Goal: Task Accomplishment & Management: Use online tool/utility

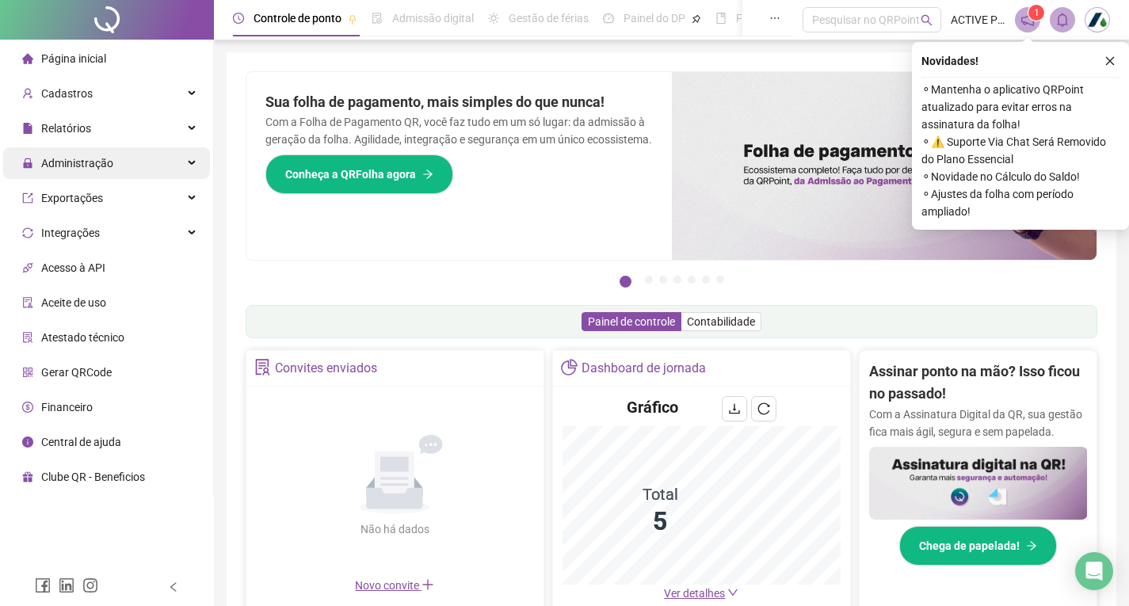
click at [65, 163] on span "Administração" at bounding box center [77, 163] width 72 height 13
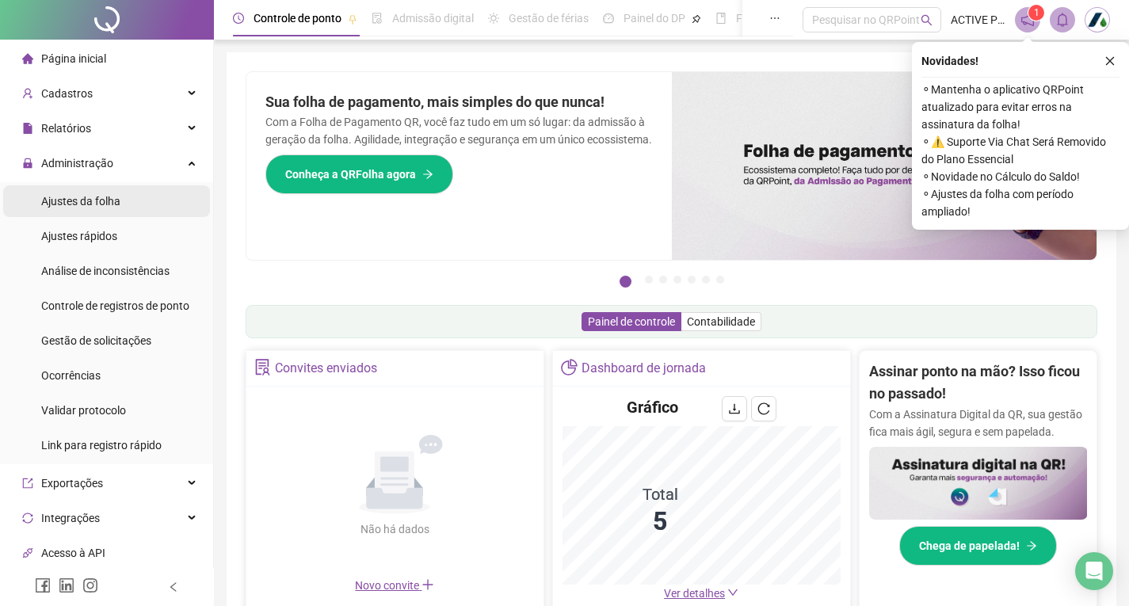
click at [74, 208] on div "Ajustes da folha" at bounding box center [80, 201] width 79 height 32
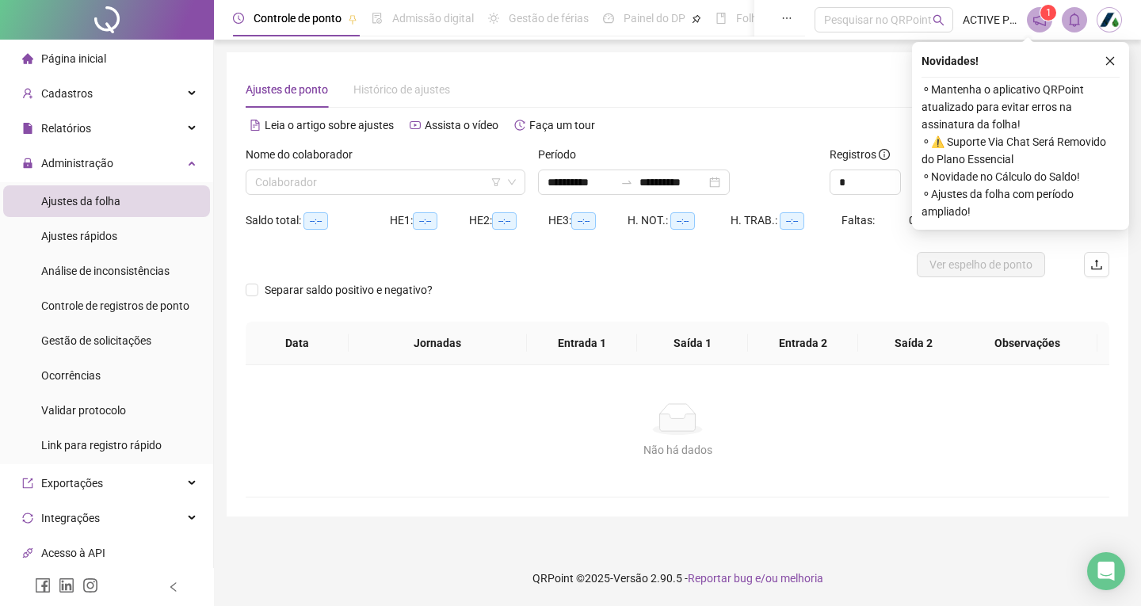
click at [347, 167] on div "Nome do colaborador" at bounding box center [386, 158] width 280 height 24
click at [343, 181] on input "search" at bounding box center [378, 182] width 246 height 24
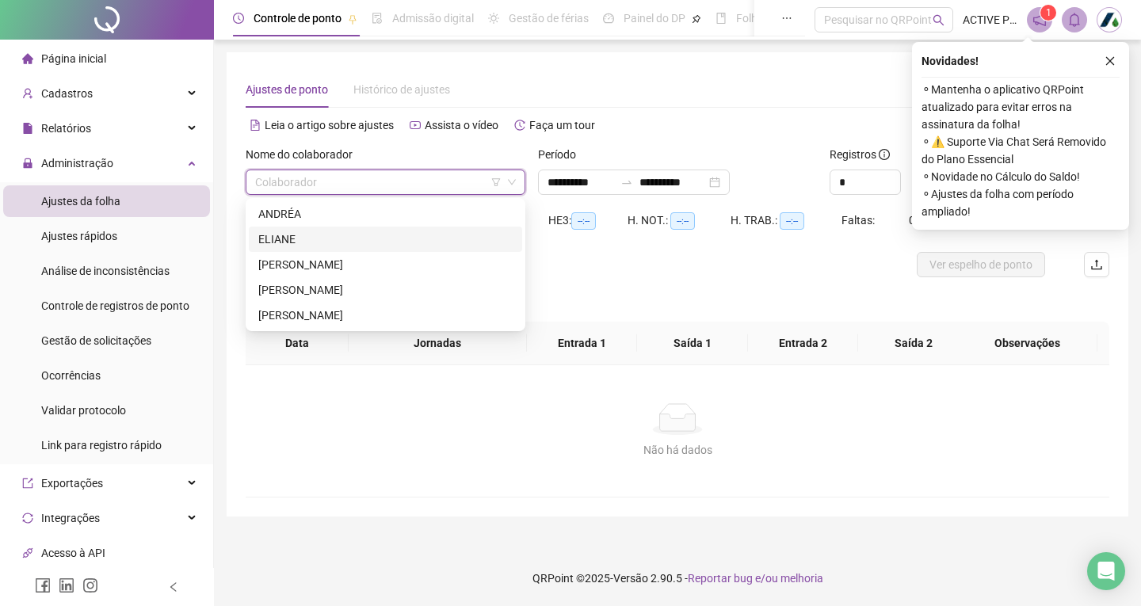
click at [271, 237] on div "ELIANE" at bounding box center [385, 239] width 254 height 17
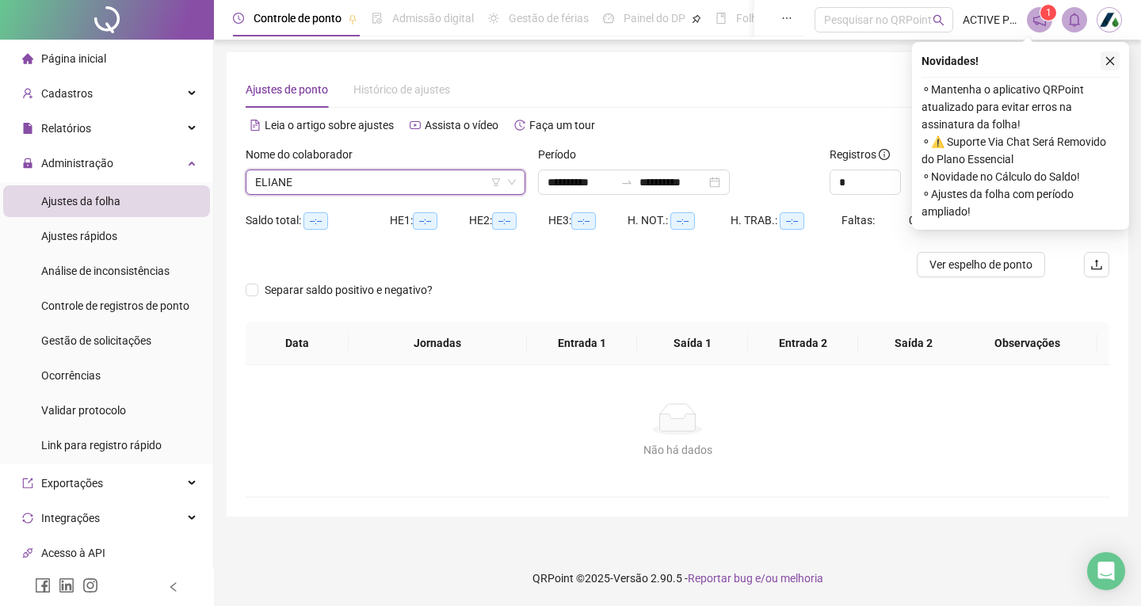
click at [1113, 56] on icon "close" at bounding box center [1110, 60] width 11 height 11
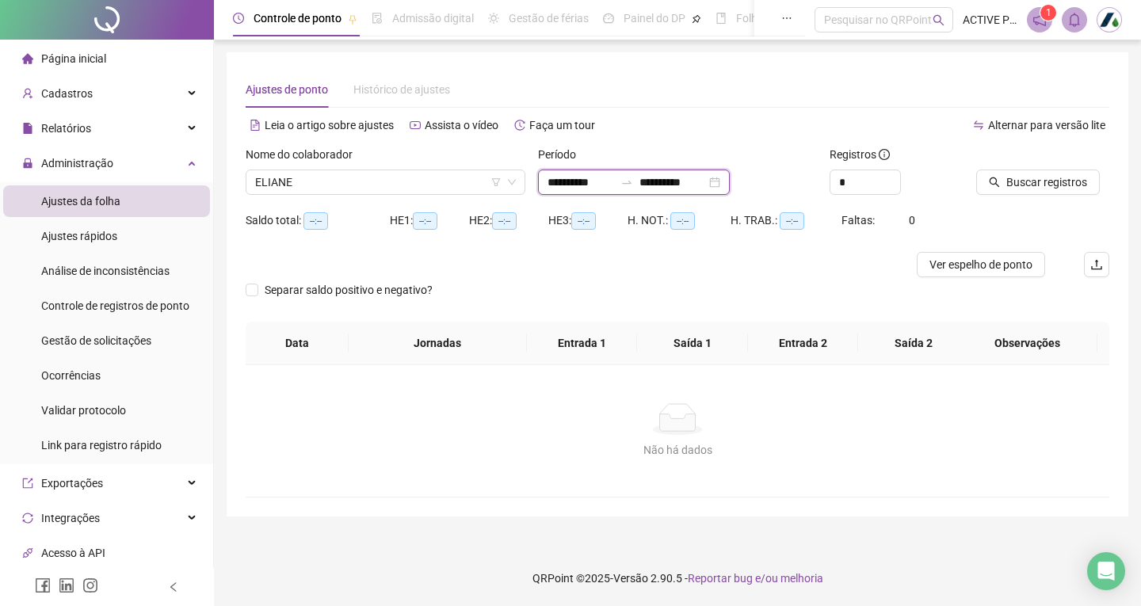
click at [700, 178] on input "**********" at bounding box center [673, 182] width 67 height 17
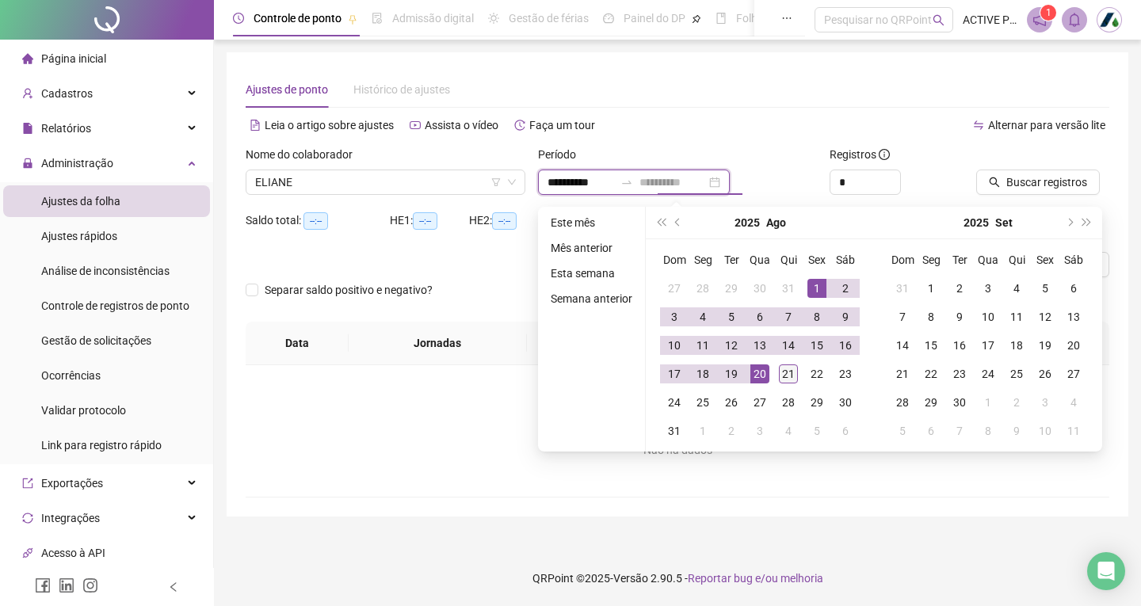
type input "**********"
click at [781, 374] on div "21" at bounding box center [788, 374] width 19 height 19
type input "**********"
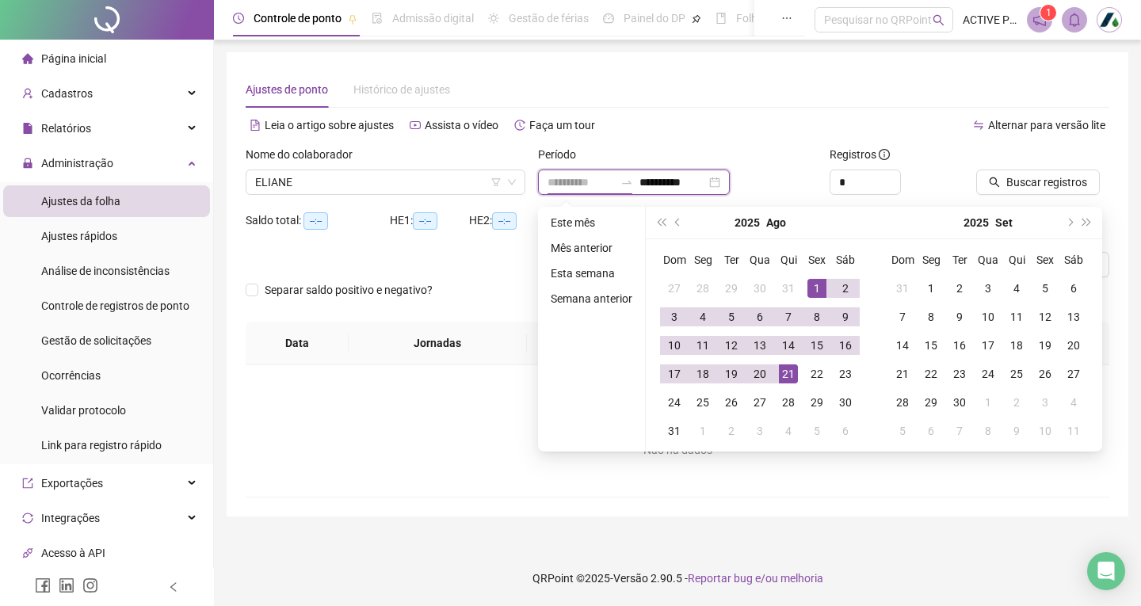
type input "**********"
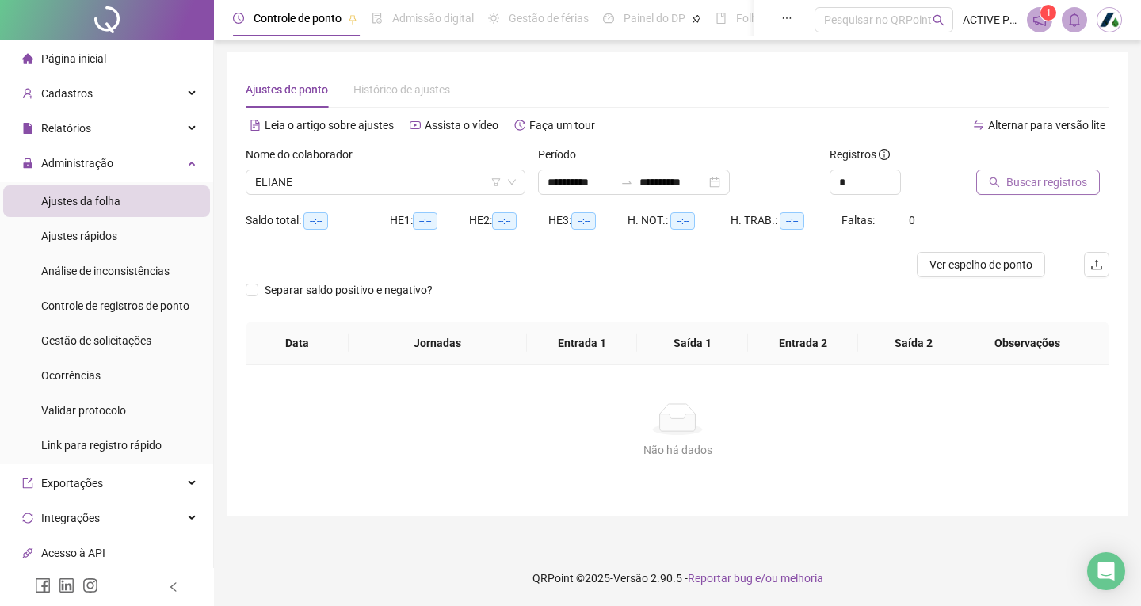
click at [1038, 183] on span "Buscar registros" at bounding box center [1047, 182] width 81 height 17
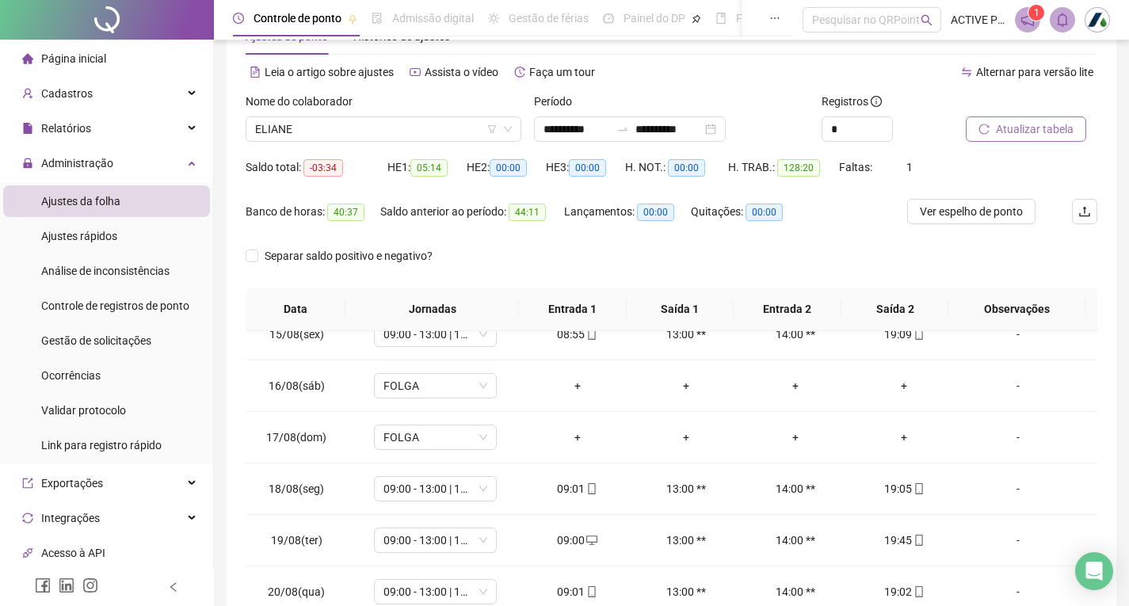
scroll to position [44, 0]
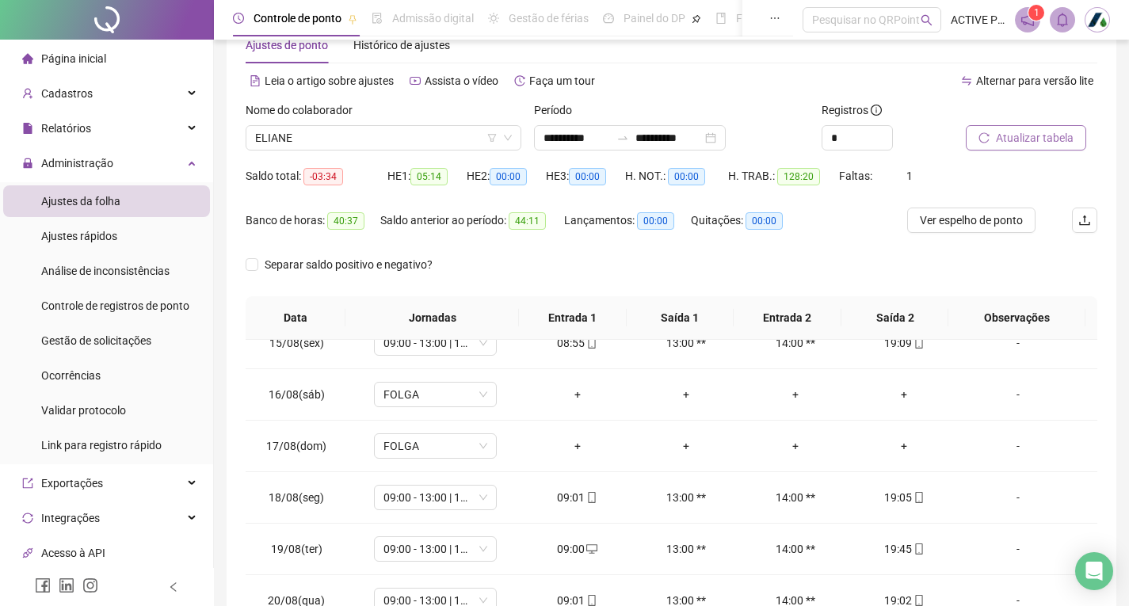
click at [1018, 135] on span "Atualizar tabela" at bounding box center [1035, 137] width 78 height 17
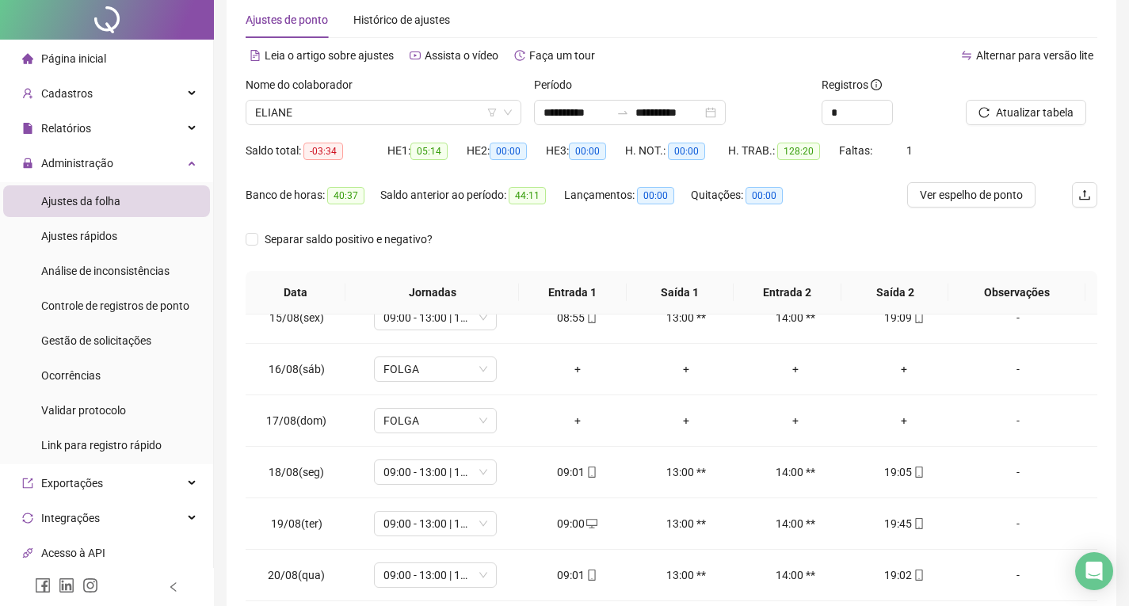
scroll to position [0, 0]
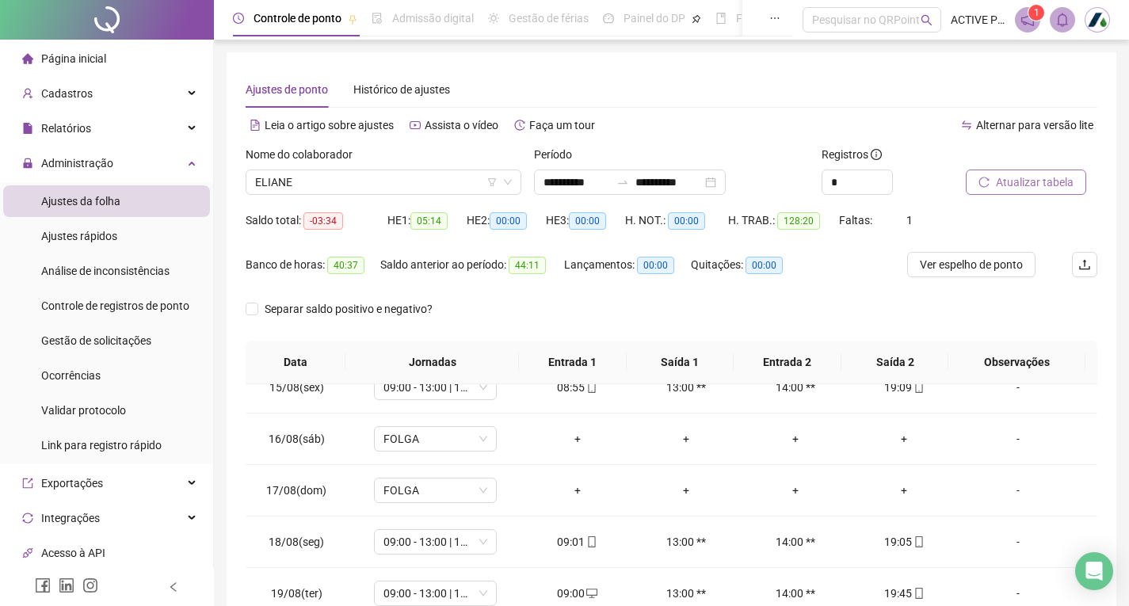
click at [1016, 184] on span "Atualizar tabela" at bounding box center [1035, 182] width 78 height 17
click at [85, 59] on span "Página inicial" at bounding box center [73, 58] width 65 height 13
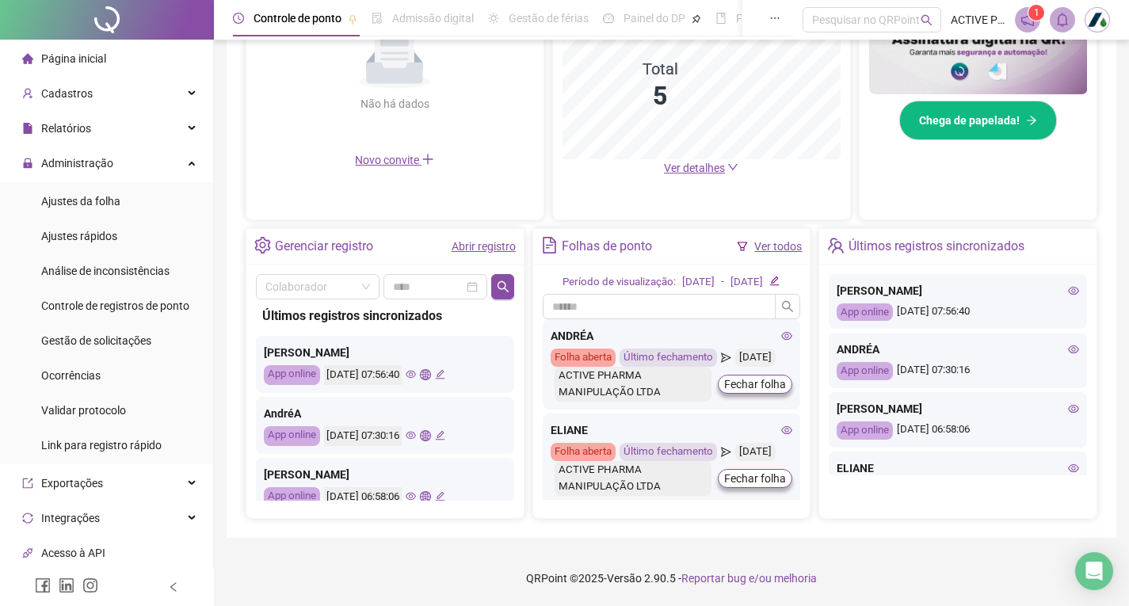
click at [875, 233] on div "Últimos registros sincronizados" at bounding box center [937, 246] width 176 height 27
click at [949, 233] on div "Últimos registros sincronizados" at bounding box center [937, 246] width 176 height 27
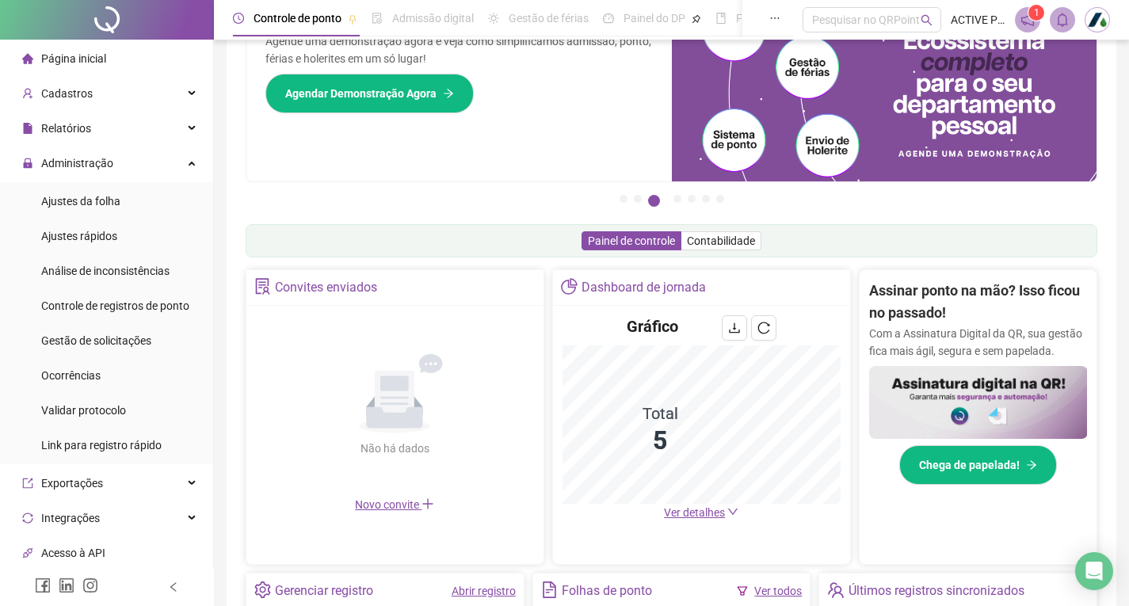
scroll to position [74, 0]
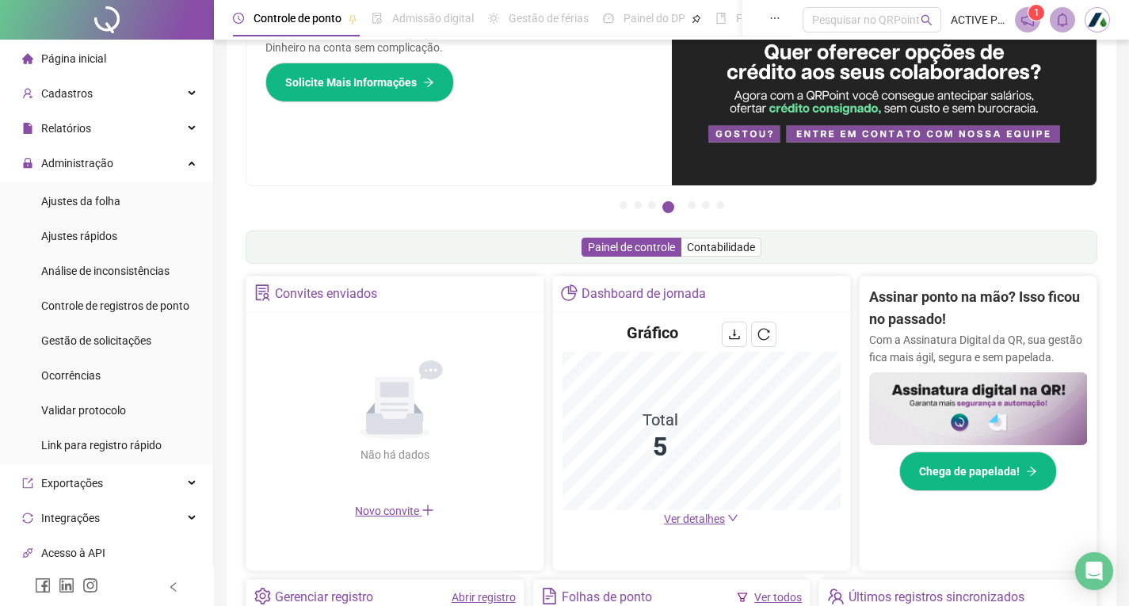
click at [709, 517] on span "Ver detalhes" at bounding box center [694, 519] width 61 height 13
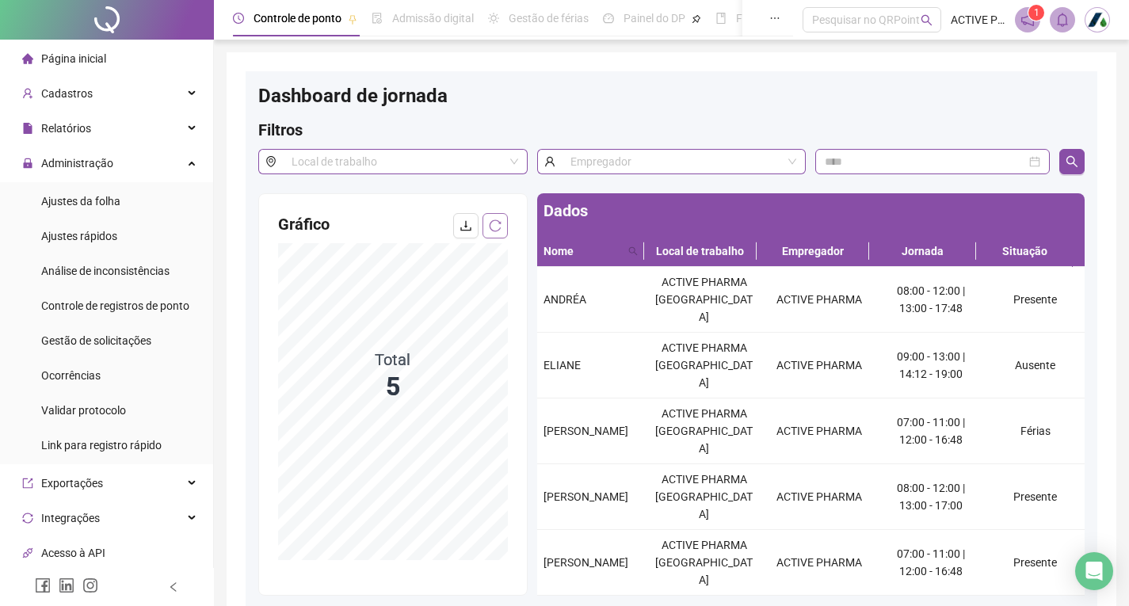
click at [498, 223] on icon "reload" at bounding box center [495, 226] width 12 height 12
click at [1028, 338] on td "Ausente" at bounding box center [1036, 366] width 98 height 66
click at [48, 55] on span "Página inicial" at bounding box center [73, 58] width 65 height 13
